Goal: Task Accomplishment & Management: Use online tool/utility

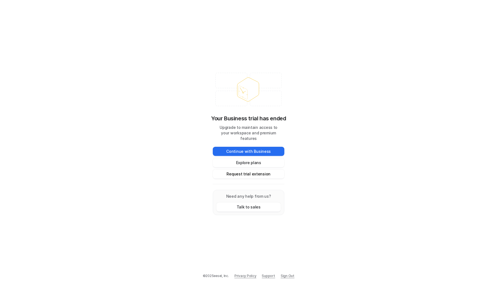
click at [260, 173] on button "Request trial extension" at bounding box center [249, 173] width 72 height 9
click at [255, 151] on button "Continue with Business" at bounding box center [249, 151] width 72 height 9
click at [250, 169] on button "Request trial extension" at bounding box center [249, 173] width 72 height 9
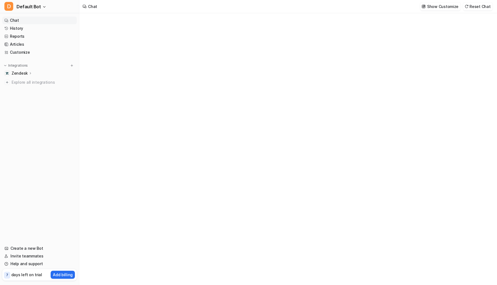
type textarea "**********"
click at [15, 73] on p "Zendesk" at bounding box center [20, 73] width 16 height 6
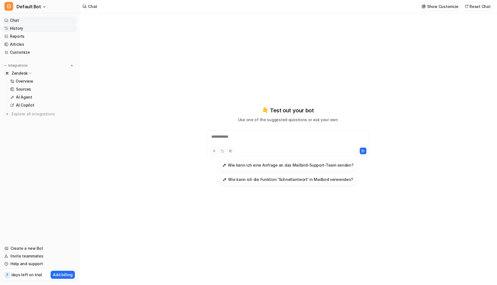
click at [17, 26] on link "History" at bounding box center [39, 28] width 75 height 8
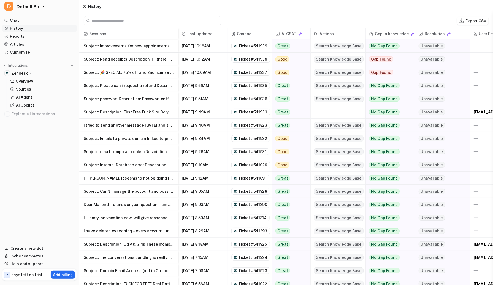
click at [108, 59] on p "Subject: Read Receipts Description: Hi there. One of my favorite features is th…" at bounding box center [129, 59] width 90 height 13
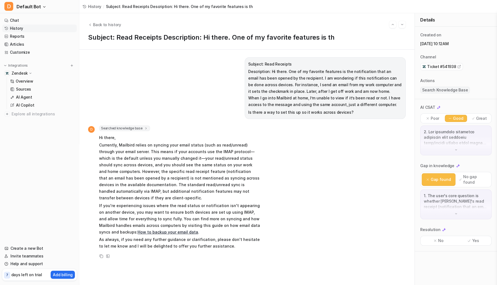
click at [15, 29] on link "History" at bounding box center [39, 28] width 75 height 8
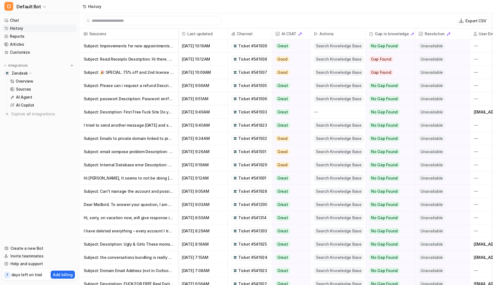
click at [148, 75] on p "Subject: 🎉 SPECIAL: 75% off and 2nd license is FREE! Description: Dear [PERSON_…" at bounding box center [129, 72] width 90 height 13
